Goal: Task Accomplishment & Management: Use online tool/utility

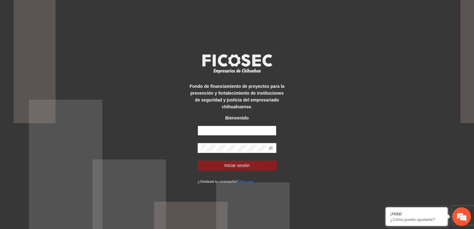
type input "**********"
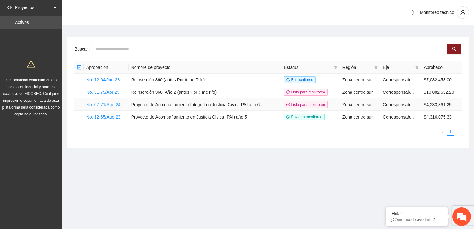
click at [101, 105] on link "No. 07-71/Ago-24" at bounding box center [103, 104] width 34 height 5
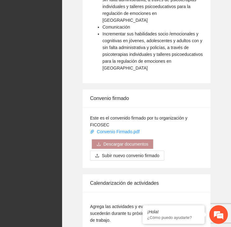
scroll to position [1021, 0]
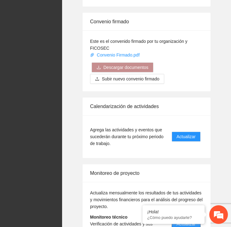
click at [182, 220] on span "Actualizar" at bounding box center [186, 223] width 19 height 7
